Goal: Information Seeking & Learning: Learn about a topic

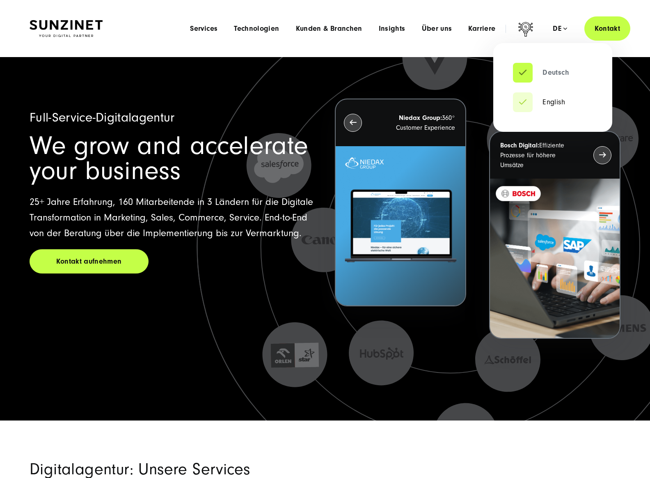
click at [546, 69] on link "Deutsch" at bounding box center [541, 73] width 56 height 8
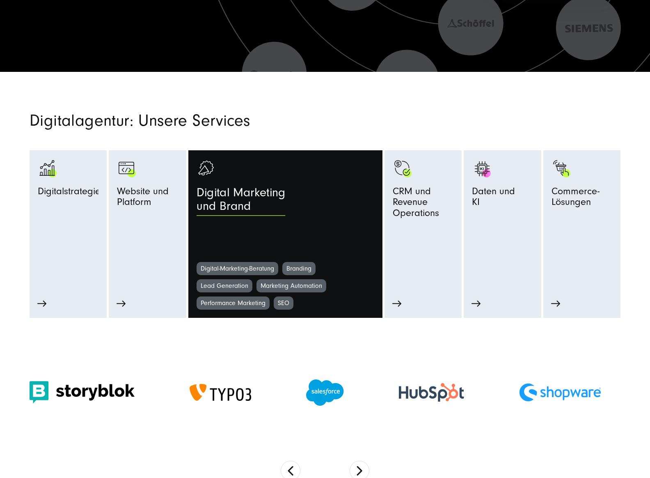
scroll to position [370, 0]
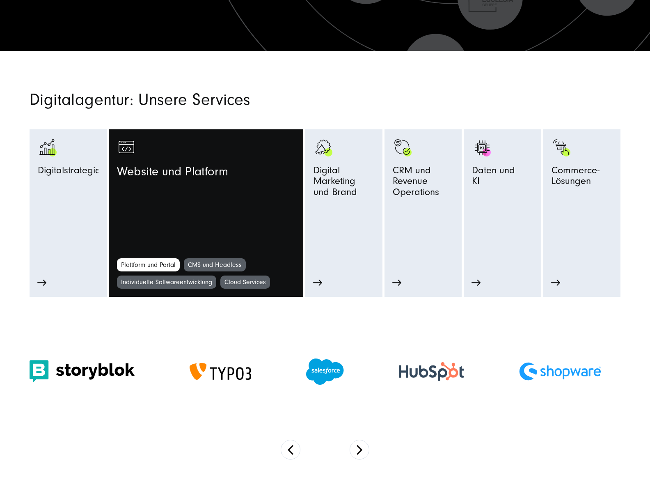
click at [159, 264] on link "Plattform und Portal" at bounding box center [148, 264] width 63 height 13
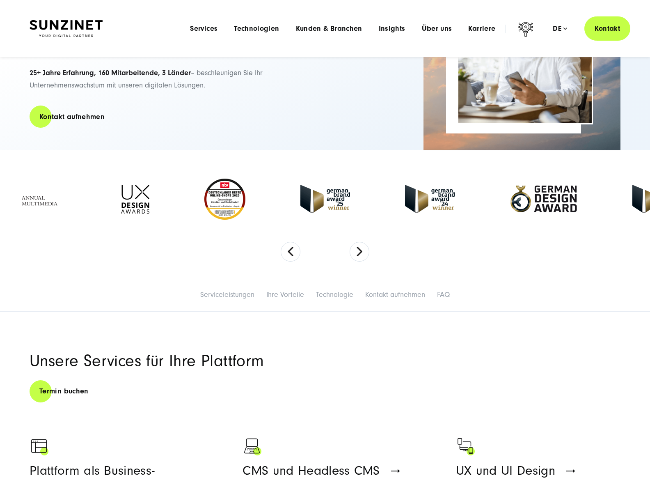
scroll to position [123, 0]
